Goal: Browse casually: Explore the website without a specific task or goal

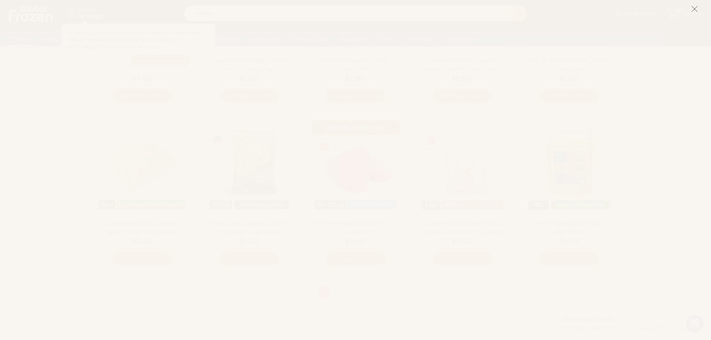
click at [695, 8] on icon at bounding box center [695, 9] width 7 height 7
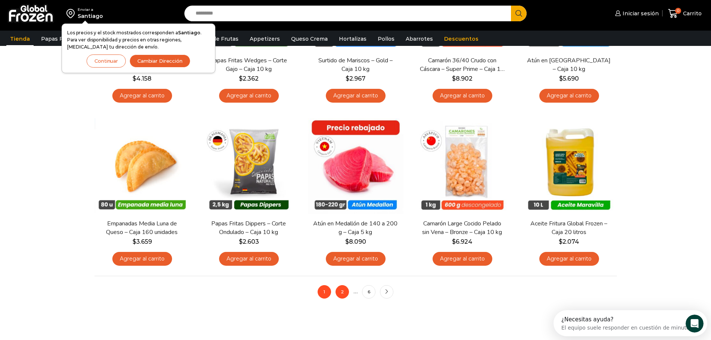
click at [339, 295] on link "2" at bounding box center [342, 291] width 13 height 13
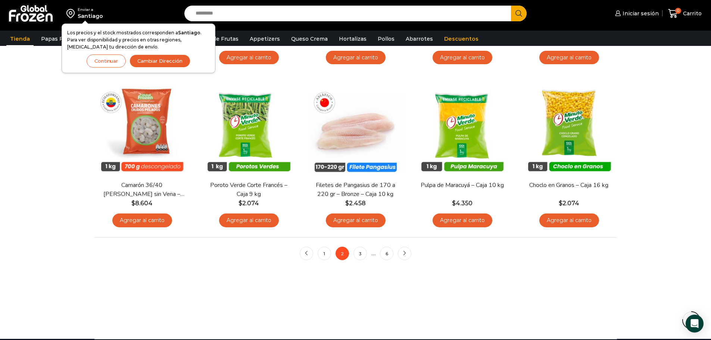
scroll to position [560, 0]
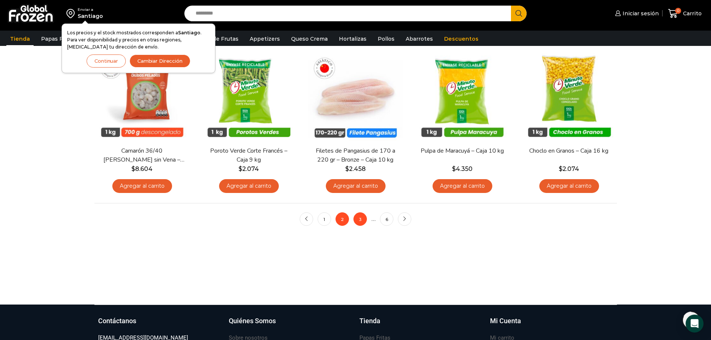
click at [365, 217] on link "3" at bounding box center [360, 219] width 13 height 13
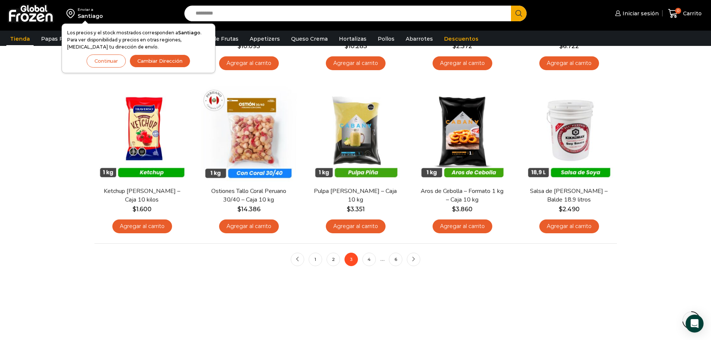
scroll to position [523, 0]
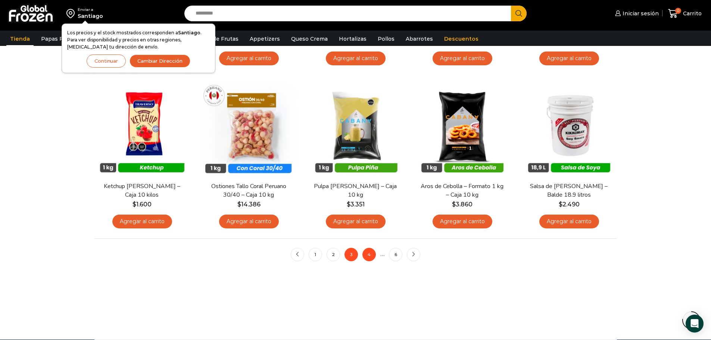
click at [372, 257] on link "4" at bounding box center [369, 254] width 13 height 13
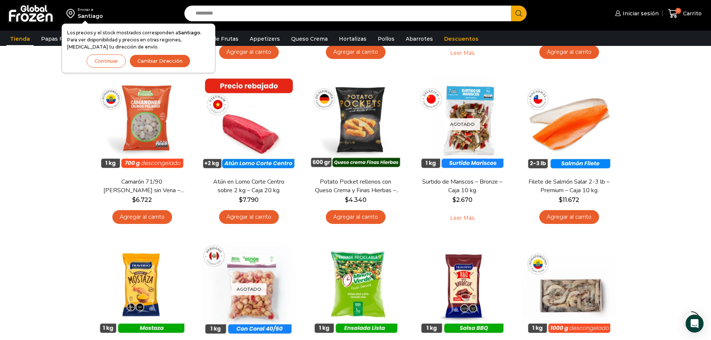
scroll to position [373, 0]
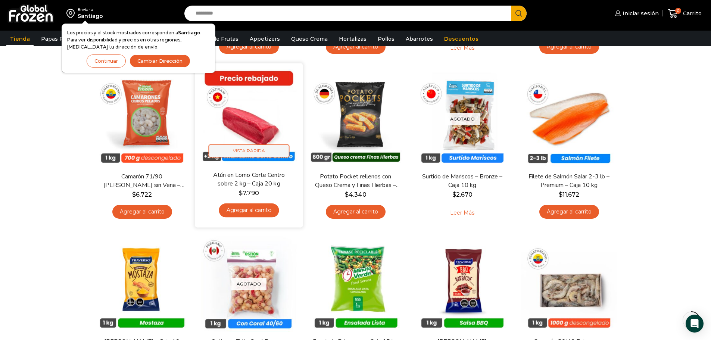
click at [239, 152] on span "Vista Rápida" at bounding box center [248, 151] width 81 height 13
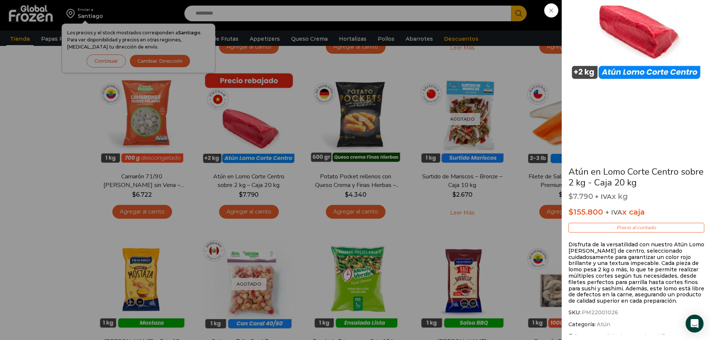
scroll to position [0, 0]
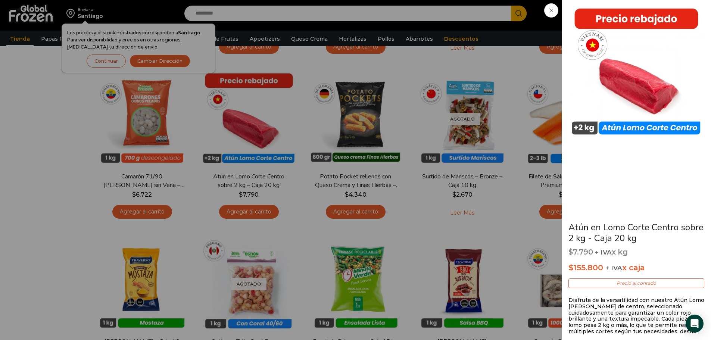
click at [546, 15] on span at bounding box center [552, 10] width 14 height 14
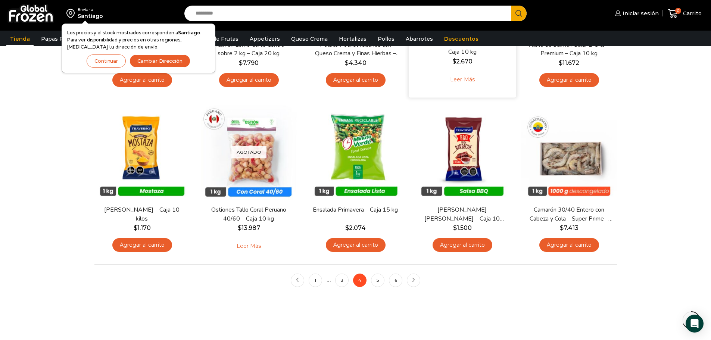
scroll to position [523, 0]
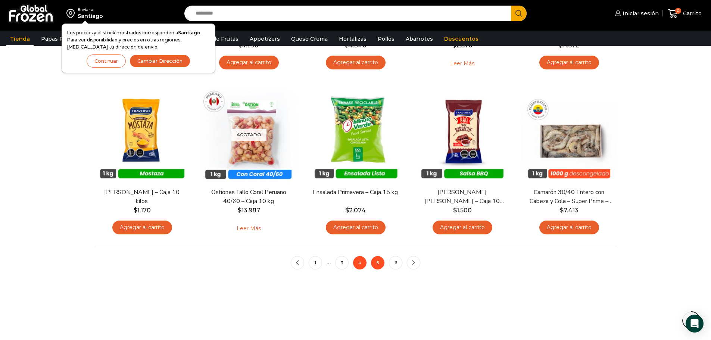
click at [374, 265] on link "5" at bounding box center [377, 262] width 13 height 13
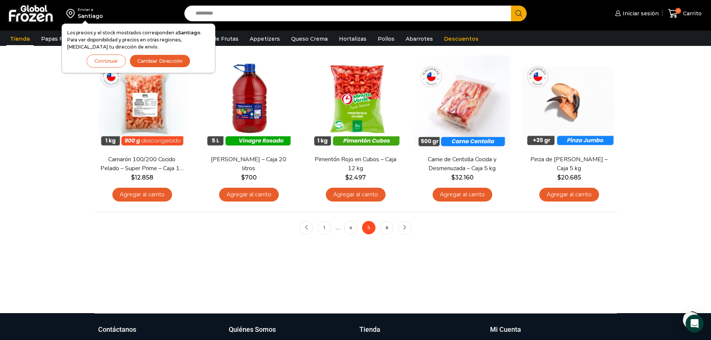
scroll to position [560, 0]
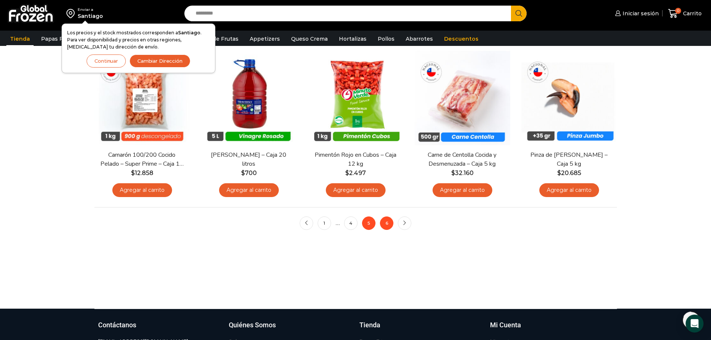
click at [391, 219] on link "6" at bounding box center [386, 223] width 13 height 13
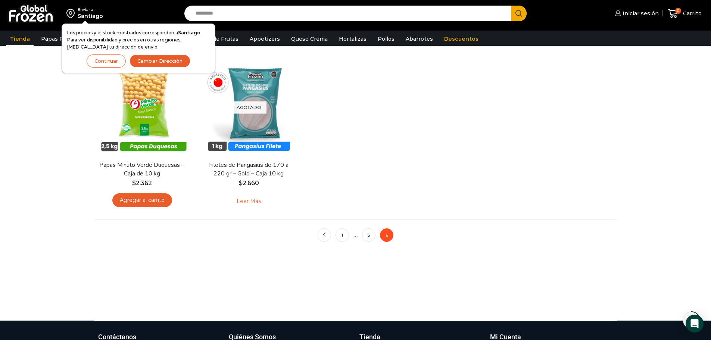
scroll to position [560, 0]
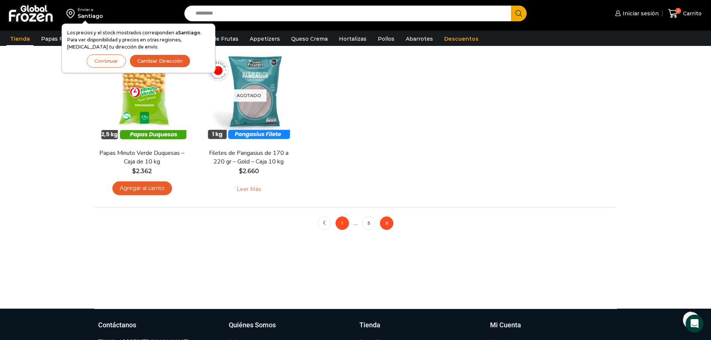
click at [339, 223] on link "1" at bounding box center [342, 223] width 13 height 13
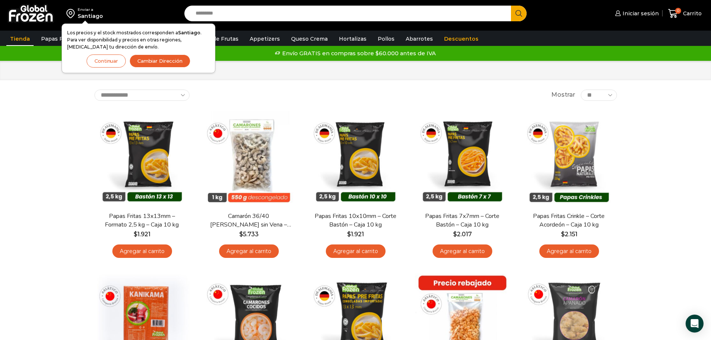
click at [259, 75] on div "Inicio Tienda" at bounding box center [355, 70] width 711 height 19
click at [304, 41] on link "Queso Crema" at bounding box center [310, 39] width 44 height 14
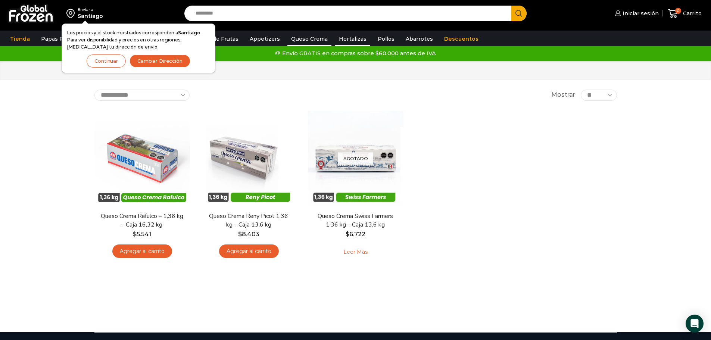
click at [338, 39] on link "Hortalizas" at bounding box center [352, 39] width 35 height 14
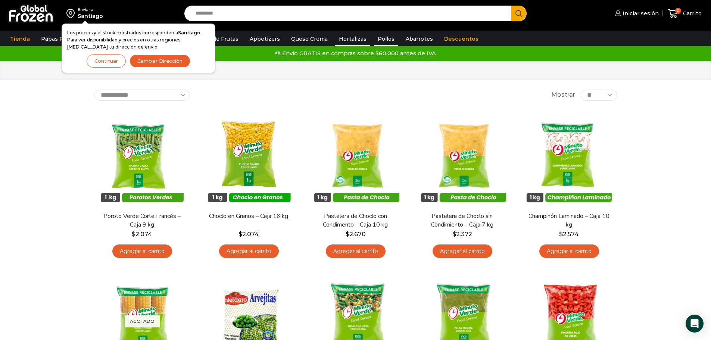
click at [379, 36] on link "Pollos" at bounding box center [386, 39] width 24 height 14
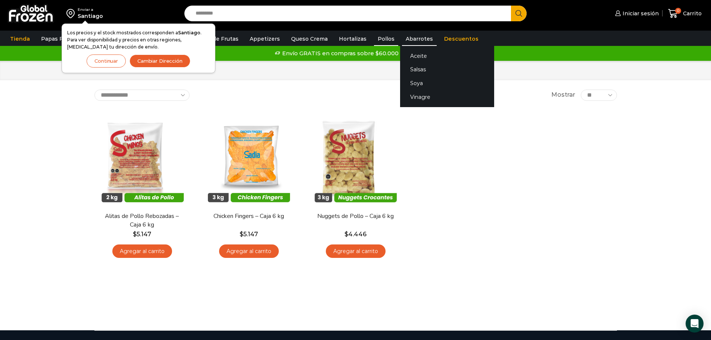
click at [411, 41] on link "Abarrotes" at bounding box center [419, 39] width 35 height 14
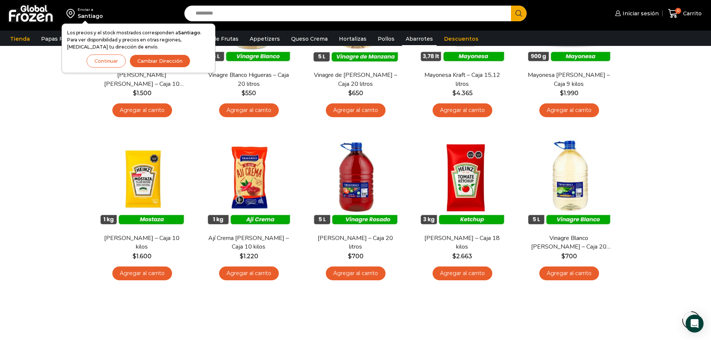
scroll to position [373, 0]
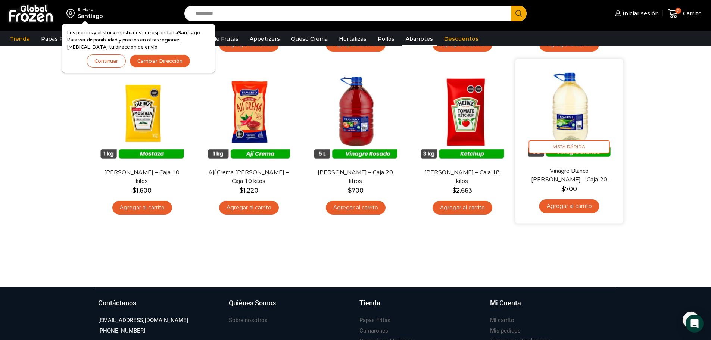
click at [577, 137] on img at bounding box center [569, 113] width 96 height 96
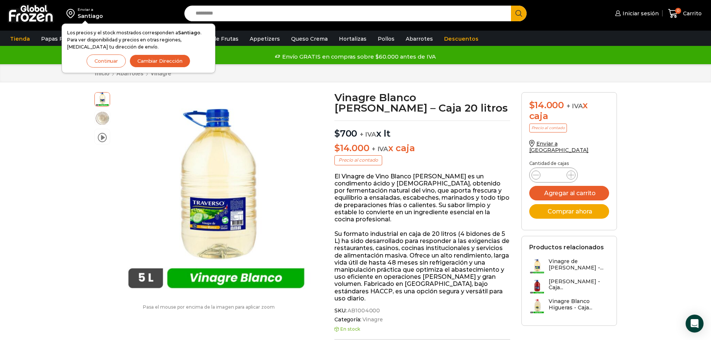
click at [101, 60] on button "Continuar" at bounding box center [106, 61] width 39 height 13
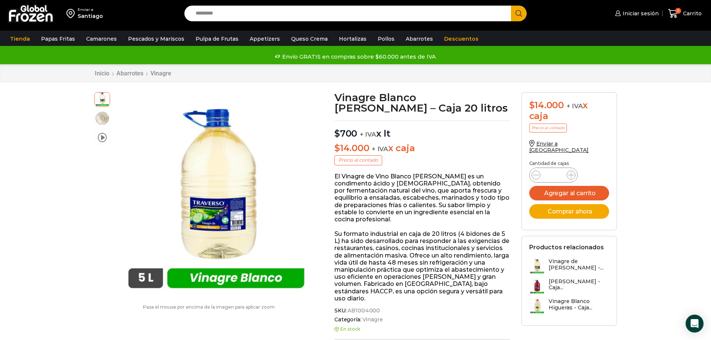
click at [71, 14] on img at bounding box center [71, 13] width 11 height 13
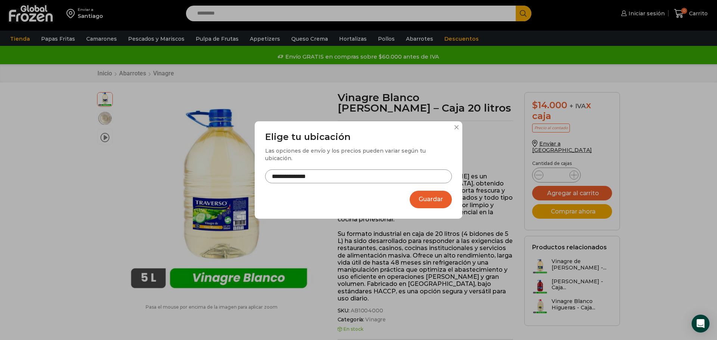
click at [385, 170] on input "**********" at bounding box center [358, 177] width 187 height 14
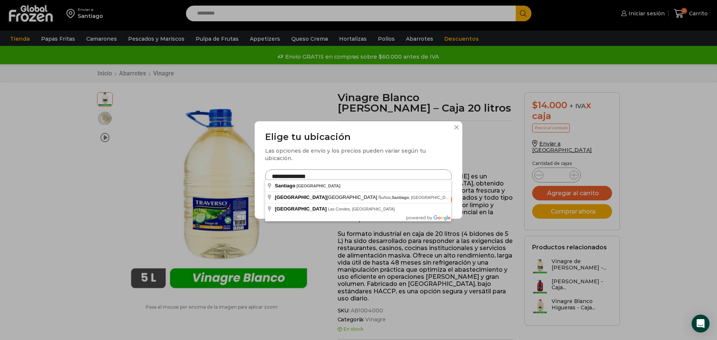
click at [346, 172] on input "**********" at bounding box center [358, 177] width 187 height 14
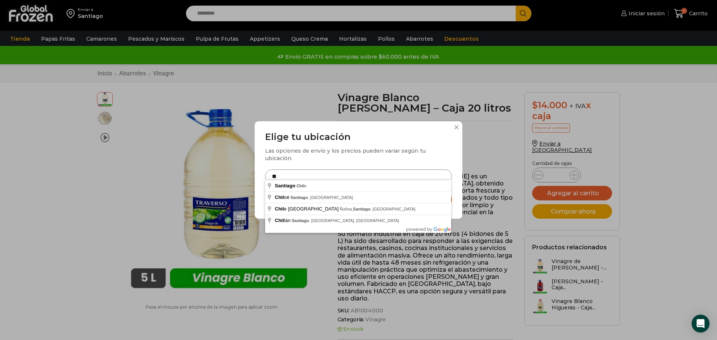
type input "*"
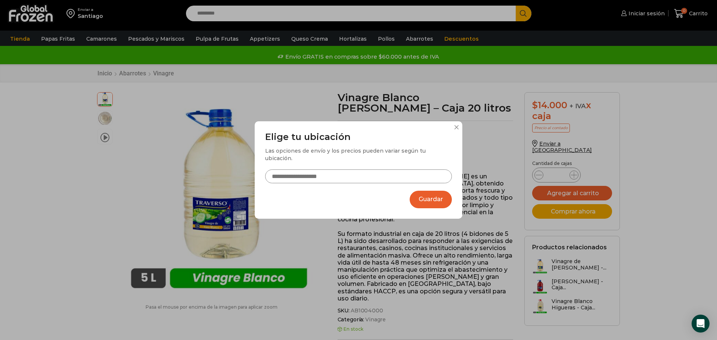
click at [454, 130] on button at bounding box center [456, 127] width 4 height 4
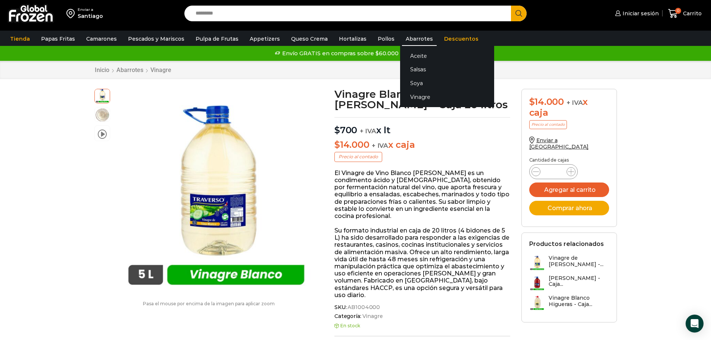
click at [413, 39] on link "Abarrotes" at bounding box center [419, 39] width 35 height 14
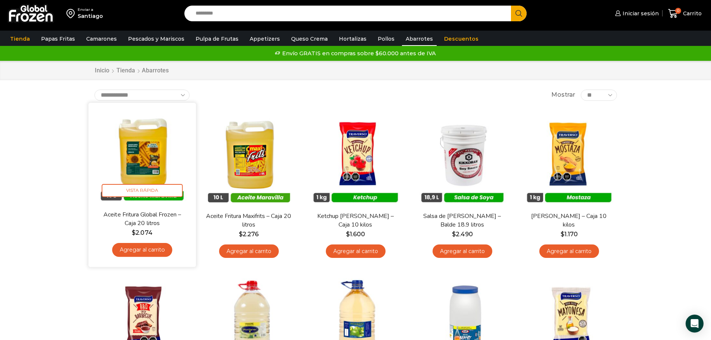
click at [165, 151] on img at bounding box center [142, 156] width 96 height 96
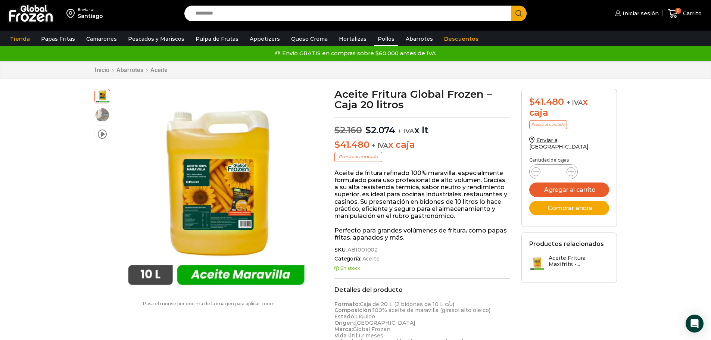
click at [374, 33] on link "Pollos" at bounding box center [386, 39] width 24 height 14
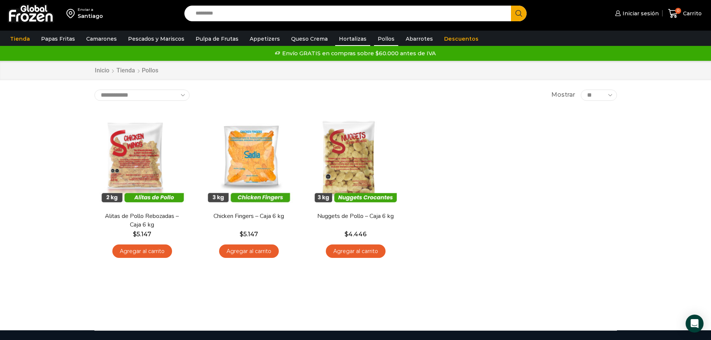
click at [336, 35] on link "Hortalizas" at bounding box center [352, 39] width 35 height 14
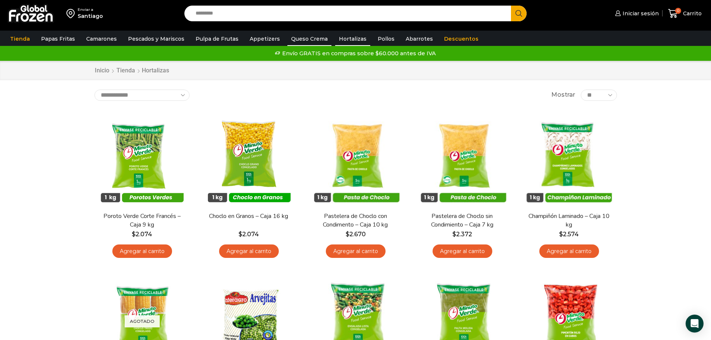
click at [311, 41] on link "Queso Crema" at bounding box center [310, 39] width 44 height 14
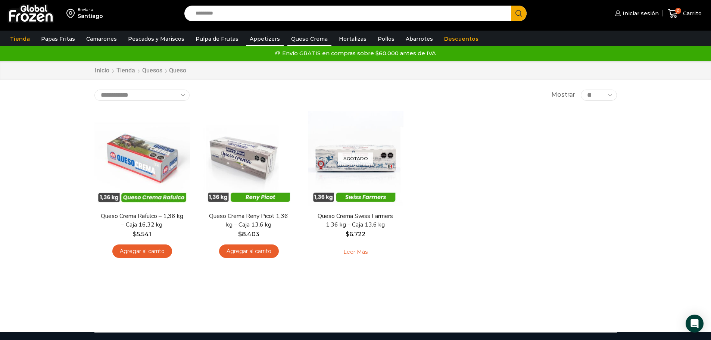
click at [263, 35] on link "Appetizers" at bounding box center [265, 39] width 38 height 14
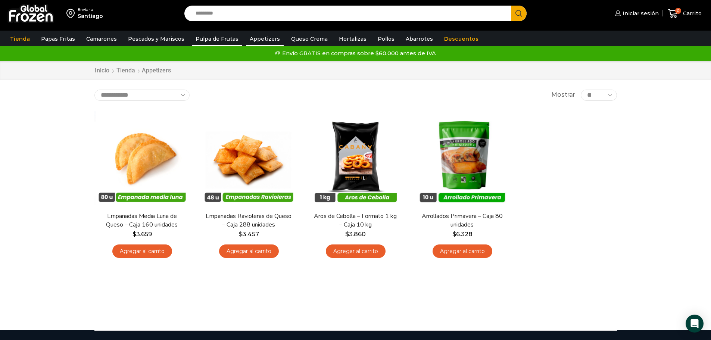
click at [223, 44] on link "Pulpa de Frutas" at bounding box center [217, 39] width 50 height 14
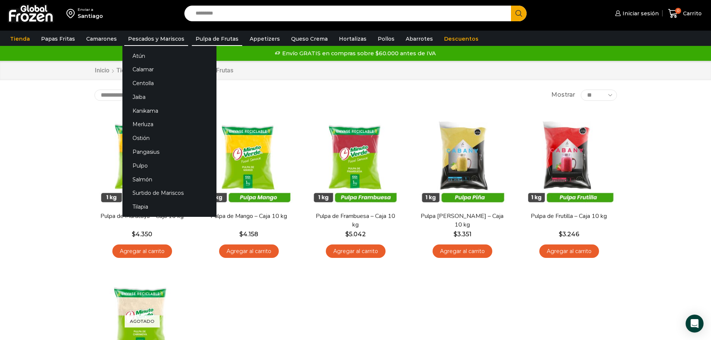
click at [164, 37] on link "Pescados y Mariscos" at bounding box center [156, 39] width 64 height 14
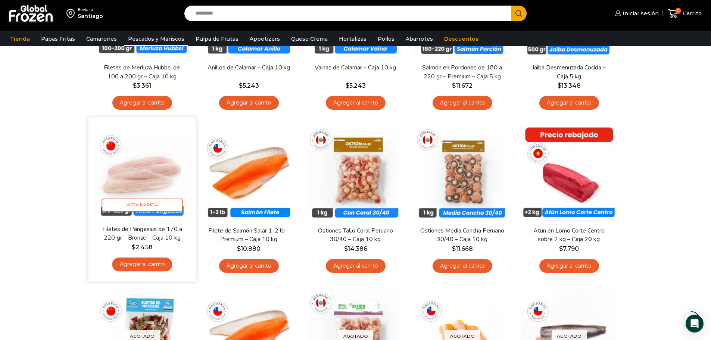
scroll to position [224, 0]
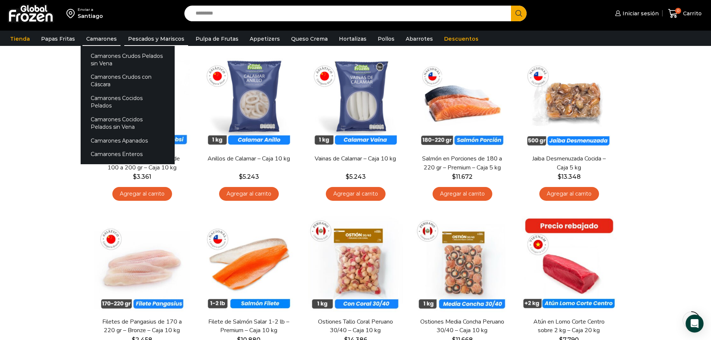
click at [111, 39] on link "Camarones" at bounding box center [102, 39] width 38 height 14
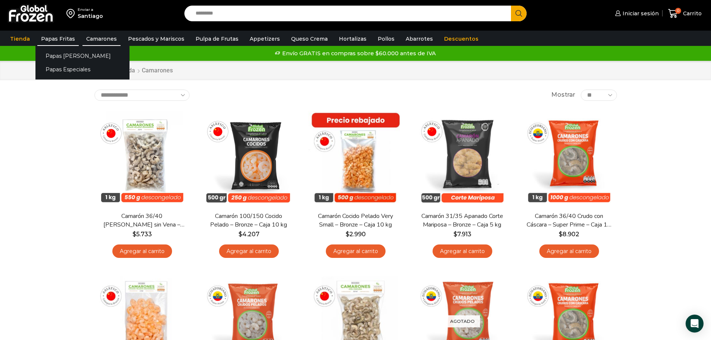
click at [68, 38] on link "Papas Fritas" at bounding box center [57, 39] width 41 height 14
